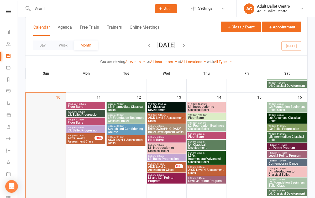
scroll to position [238, 0]
click at [85, 115] on span "L3: Ballet Progression" at bounding box center [86, 114] width 37 height 3
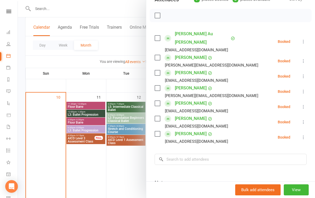
scroll to position [68, 0]
click at [84, 110] on div at bounding box center [166, 99] width 297 height 198
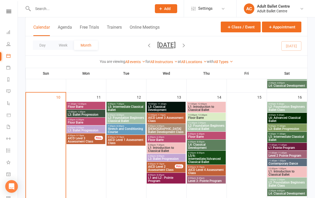
click at [84, 107] on span "Floor Barre" at bounding box center [86, 106] width 37 height 3
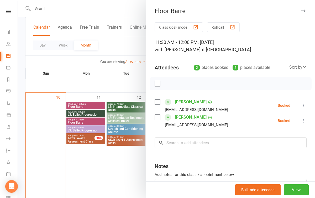
click at [85, 129] on div at bounding box center [166, 99] width 297 height 198
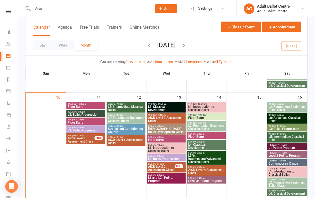
click at [85, 121] on span "Floor Barre" at bounding box center [86, 122] width 37 height 3
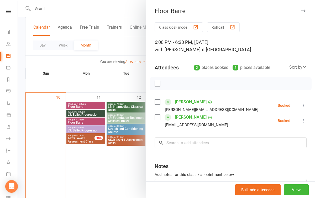
click at [81, 152] on div at bounding box center [166, 99] width 297 height 198
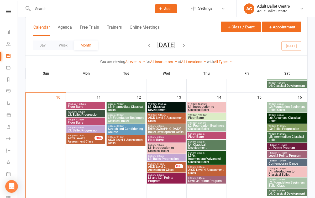
click at [82, 130] on span "L3: Ballet Progression" at bounding box center [86, 130] width 37 height 3
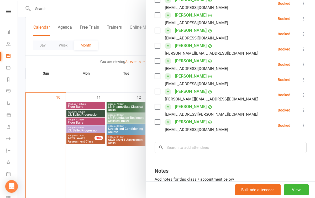
scroll to position [129, 0]
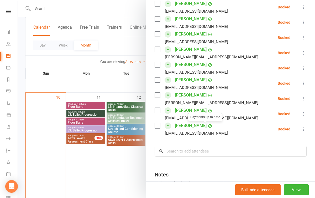
click at [102, 180] on div at bounding box center [166, 99] width 297 height 198
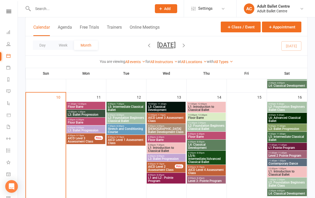
click at [126, 128] on span "Stretch and Conditioning Course" at bounding box center [126, 130] width 37 height 6
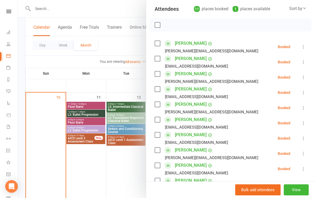
scroll to position [52, 0]
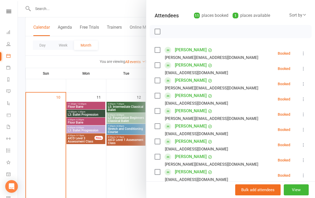
click at [104, 169] on div at bounding box center [166, 99] width 297 height 198
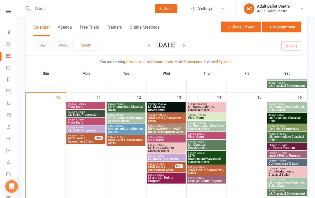
click at [158, 109] on span "L3: Classical Development" at bounding box center [166, 108] width 37 height 6
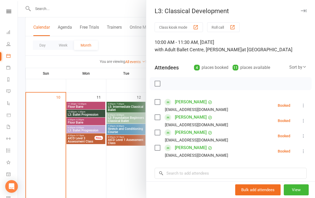
click at [127, 150] on div at bounding box center [166, 99] width 297 height 198
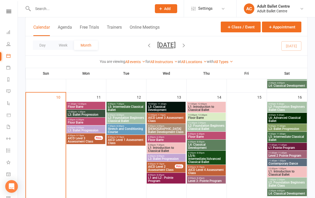
click at [126, 112] on div "6:00pm - 7:30pm L5: Intermediate Classical Ballet" at bounding box center [126, 107] width 39 height 11
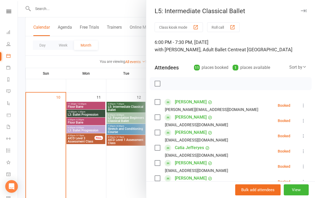
click at [121, 163] on div at bounding box center [166, 99] width 297 height 198
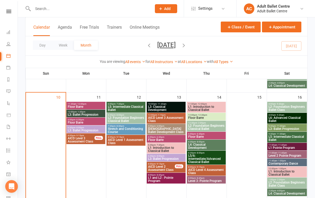
click at [123, 107] on span "L5: Intermediate Classical Ballet" at bounding box center [126, 108] width 37 height 6
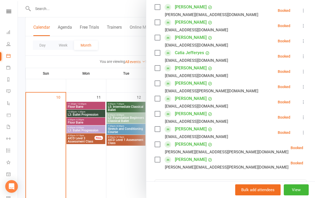
scroll to position [98, 0]
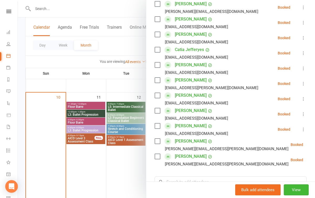
click at [115, 160] on div at bounding box center [166, 99] width 297 height 198
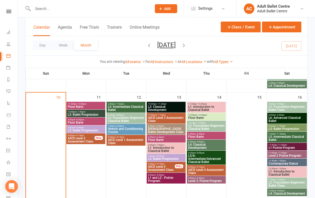
click at [199, 157] on span "L5/6: Intermediate/Advanced Classical Ballet" at bounding box center [206, 158] width 37 height 9
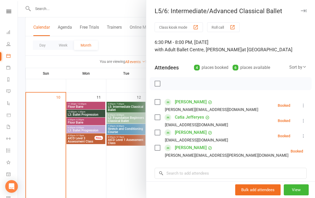
click at [130, 158] on div at bounding box center [166, 99] width 297 height 198
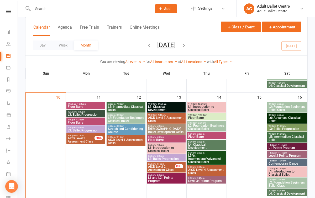
click at [206, 179] on span "Level 3: Pointe Program" at bounding box center [206, 180] width 37 height 3
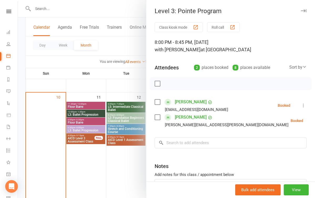
click at [113, 179] on div at bounding box center [166, 99] width 297 height 198
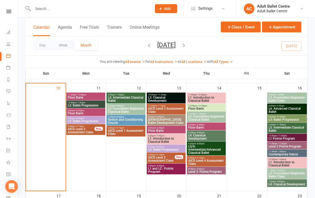
scroll to position [253, 0]
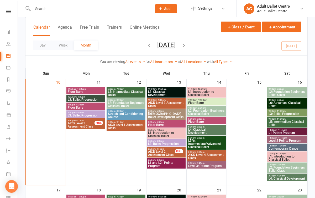
click at [211, 92] on span "L1: Introduction to Classical Ballet" at bounding box center [206, 93] width 37 height 6
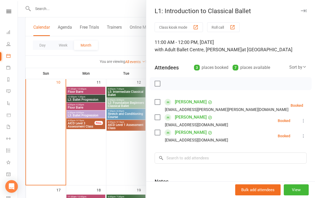
click at [130, 152] on div at bounding box center [166, 99] width 297 height 198
